Goal: Information Seeking & Learning: Learn about a topic

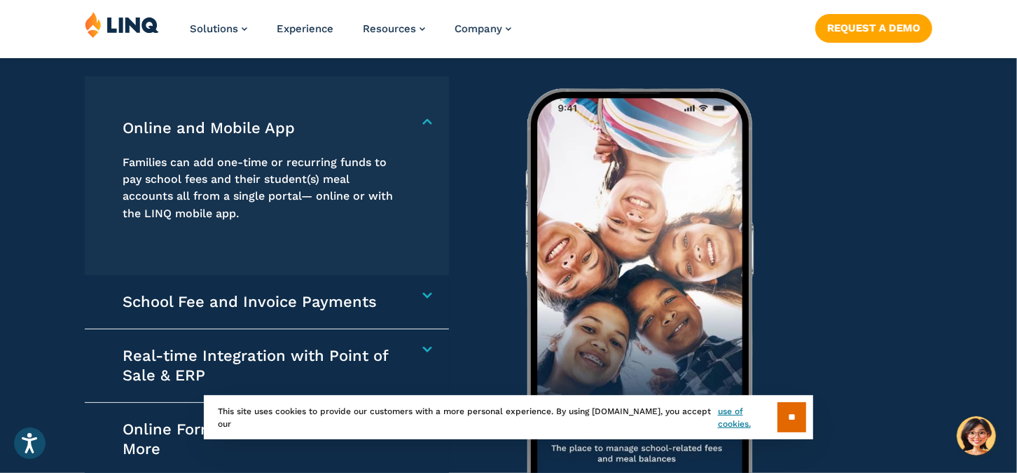
scroll to position [1961, 0]
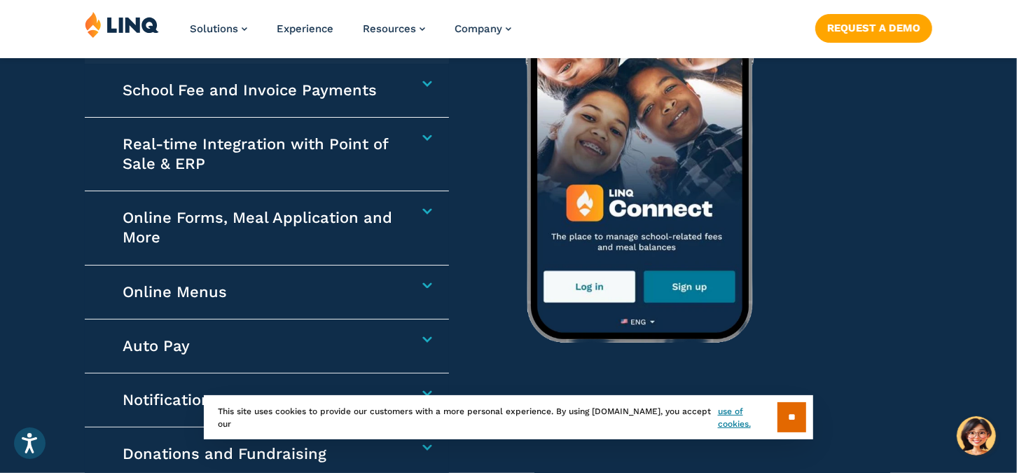
click at [399, 85] on h4 "School Fee and Invoice Payments" at bounding box center [261, 91] width 277 height 20
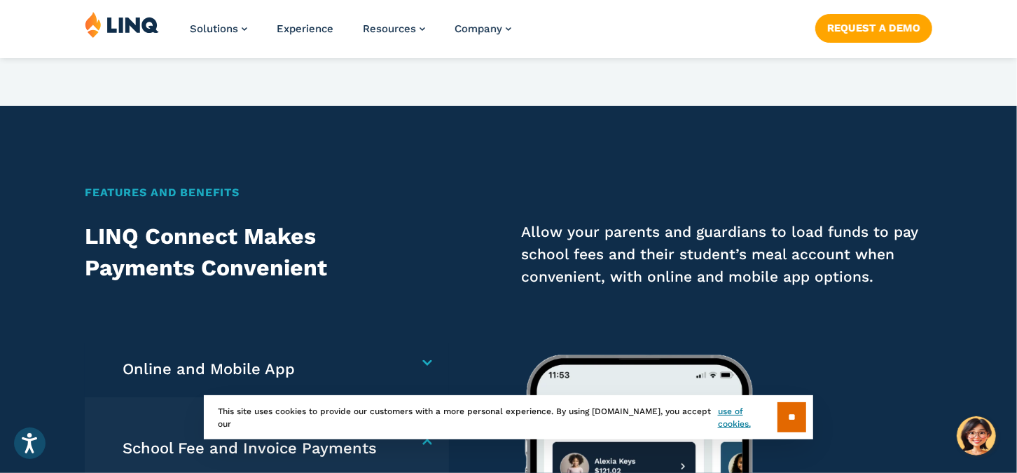
scroll to position [1715, 0]
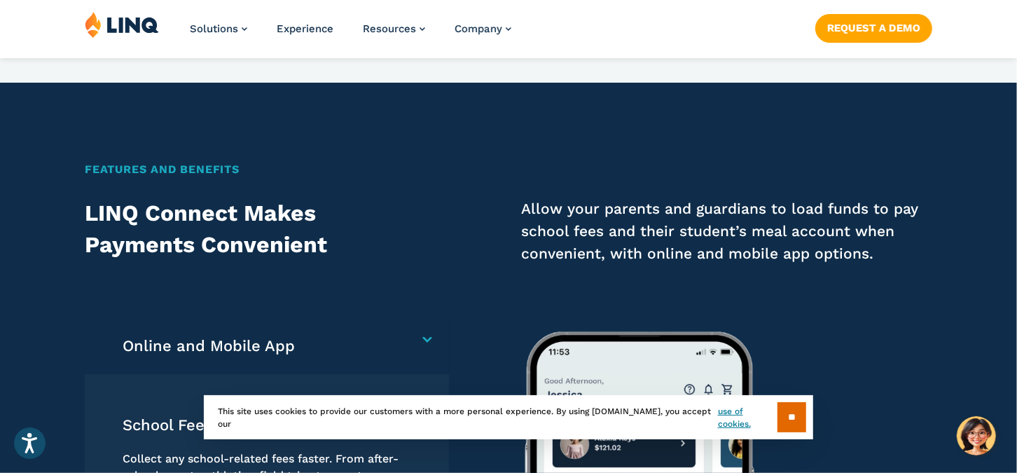
click at [311, 338] on h4 "Online and Mobile App" at bounding box center [261, 347] width 277 height 20
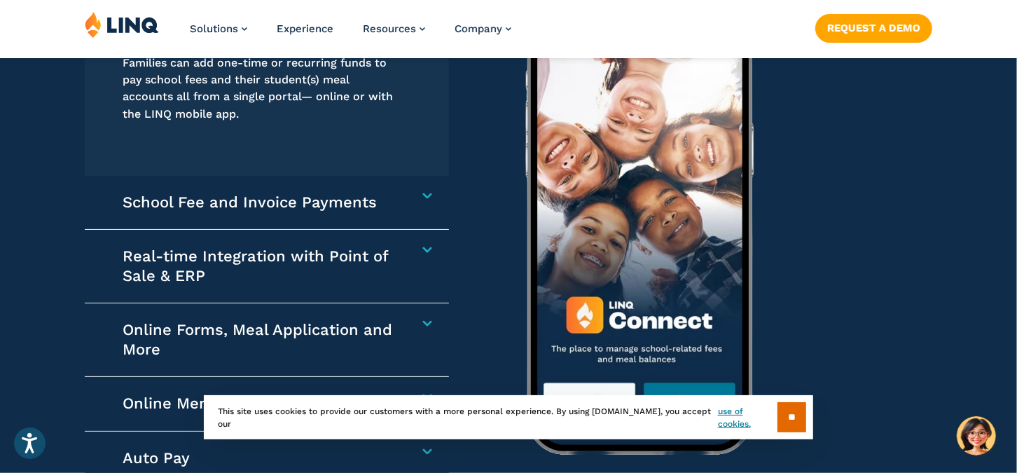
scroll to position [2206, 0]
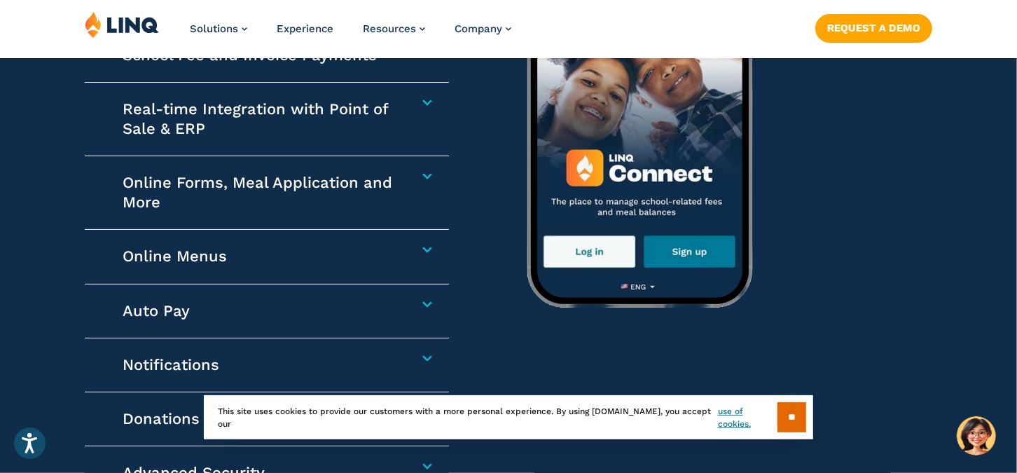
drag, startPoint x: 676, startPoint y: 272, endPoint x: 705, endPoint y: 286, distance: 32.6
click at [676, 273] on img at bounding box center [793, 57] width 595 height 490
